Goal: Transaction & Acquisition: Purchase product/service

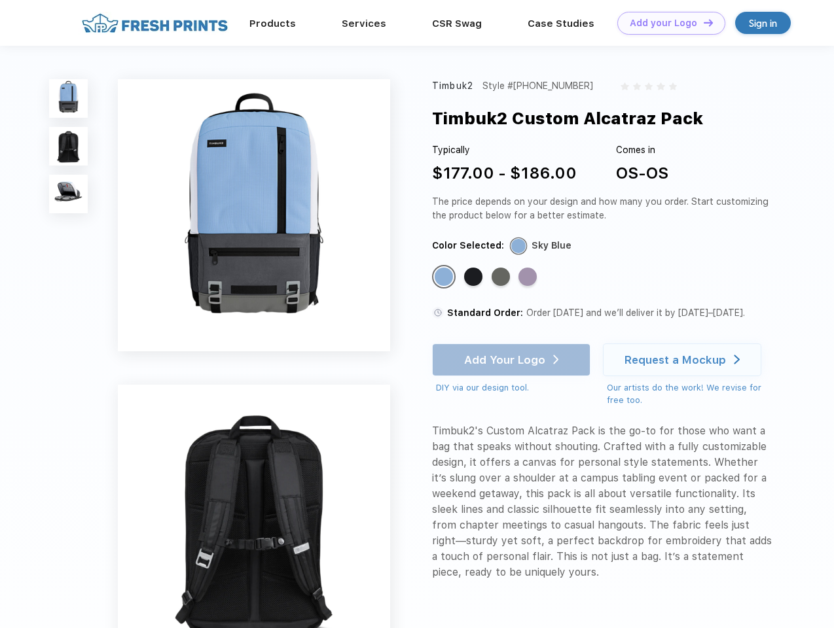
click at [666, 23] on link "Add your Logo Design Tool" at bounding box center [671, 23] width 108 height 23
click at [0, 0] on div "Design Tool" at bounding box center [0, 0] width 0 height 0
click at [702, 22] on link "Add your Logo Design Tool" at bounding box center [671, 23] width 108 height 23
click at [69, 98] on img at bounding box center [68, 98] width 39 height 39
click at [69, 147] on img at bounding box center [68, 146] width 39 height 39
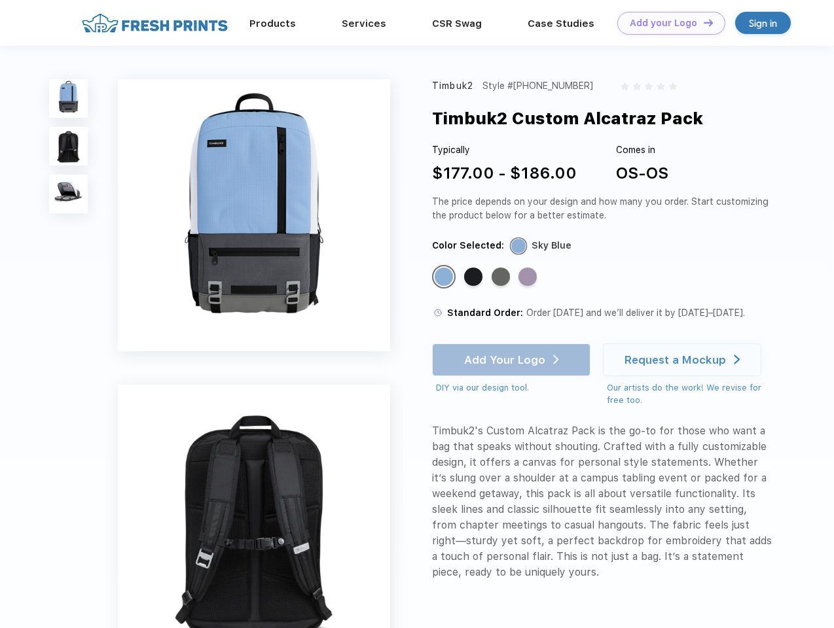
click at [69, 194] on img at bounding box center [68, 194] width 39 height 39
click at [445, 277] on div "Standard Color" at bounding box center [443, 277] width 18 height 18
click at [474, 277] on div "Standard Color" at bounding box center [473, 277] width 18 height 18
click at [502, 277] on div "Standard Color" at bounding box center [500, 277] width 18 height 18
click at [529, 277] on div "Standard Color" at bounding box center [527, 277] width 18 height 18
